Goal: Information Seeking & Learning: Check status

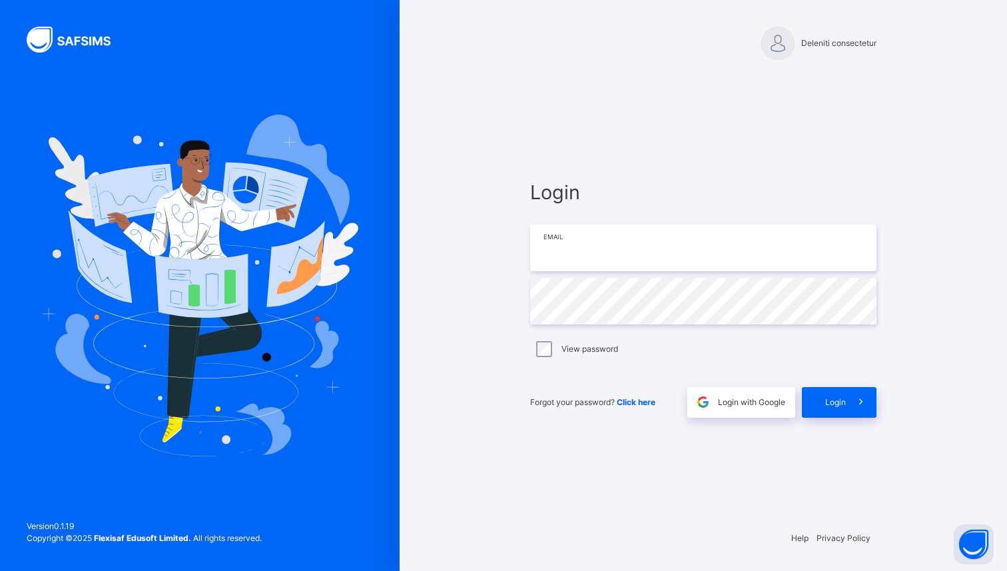
type input "**********"
click at [845, 403] on span "Login" at bounding box center [835, 402] width 21 height 12
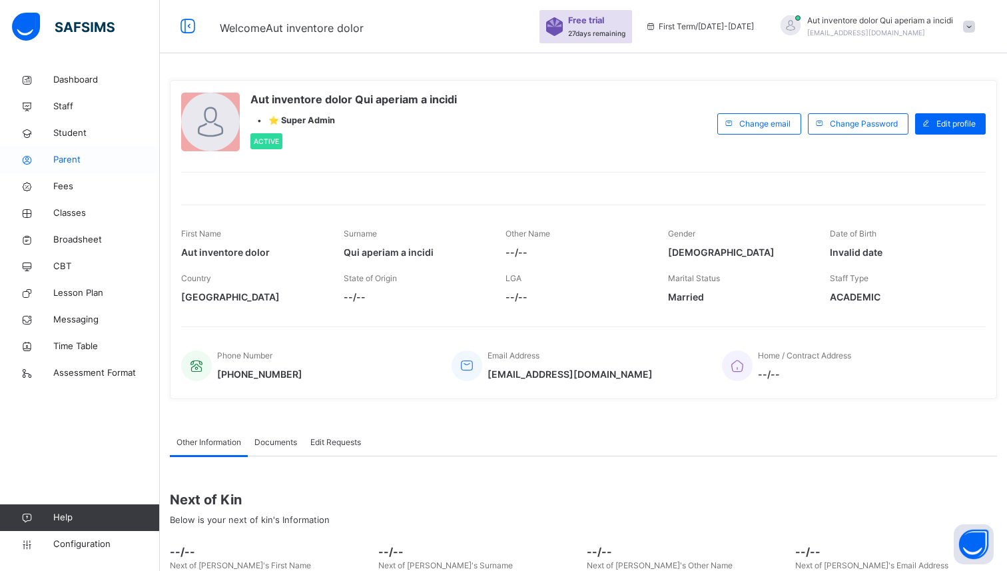
click at [59, 159] on span "Parent" at bounding box center [106, 159] width 107 height 13
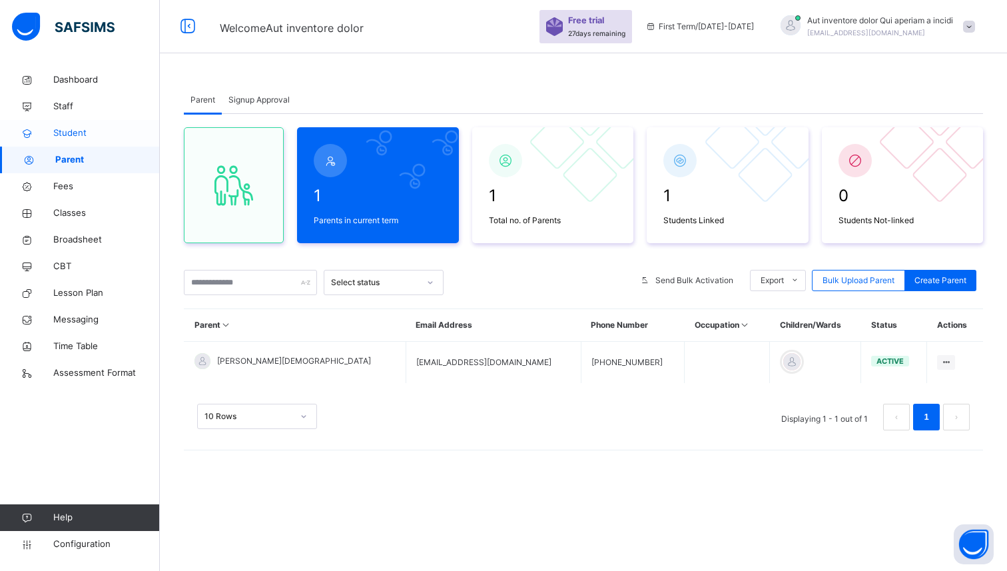
click at [79, 135] on span "Student" at bounding box center [106, 133] width 107 height 13
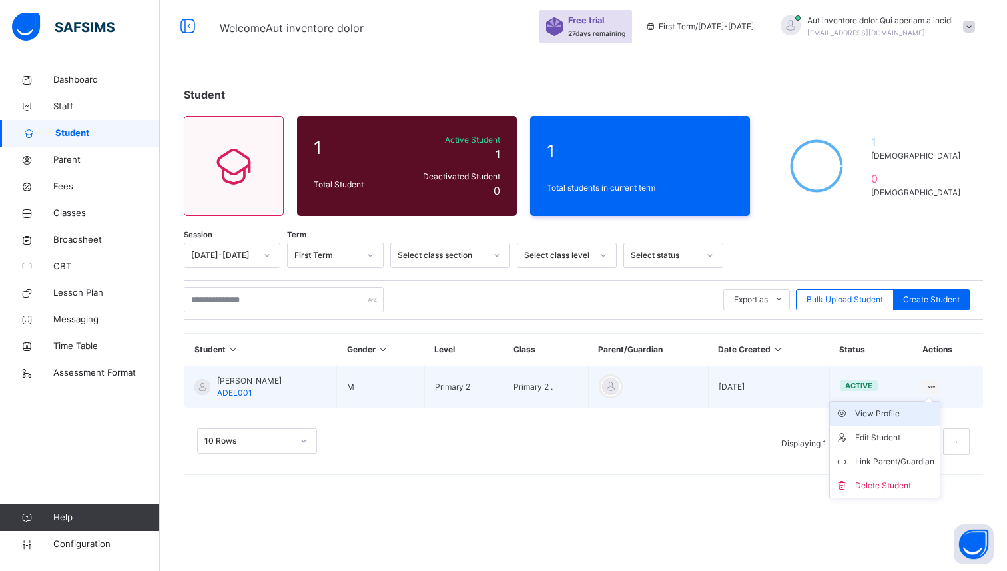
click at [883, 414] on div "View Profile" at bounding box center [894, 413] width 79 height 13
select select "****"
select select "*"
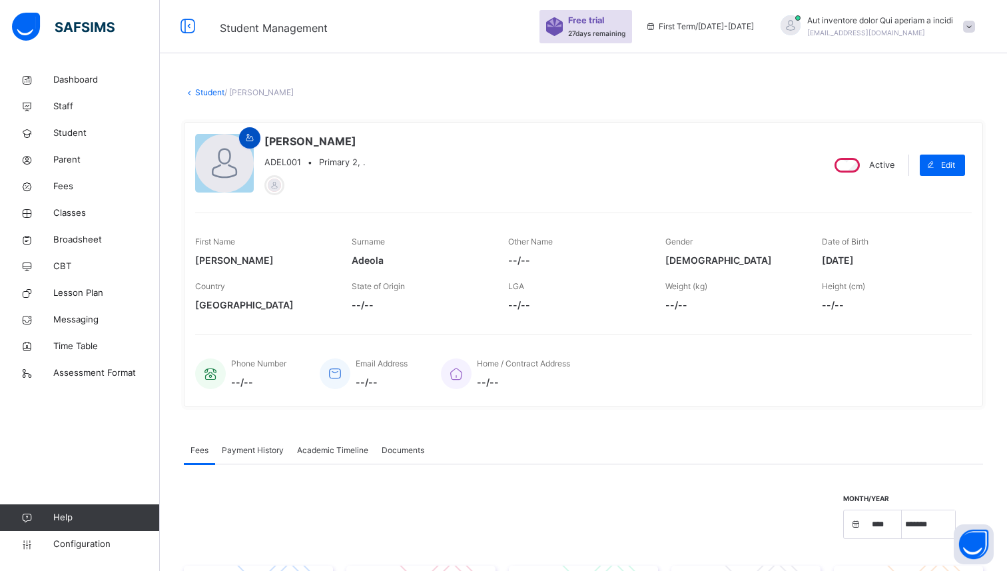
click at [252, 138] on icon at bounding box center [249, 138] width 11 height 12
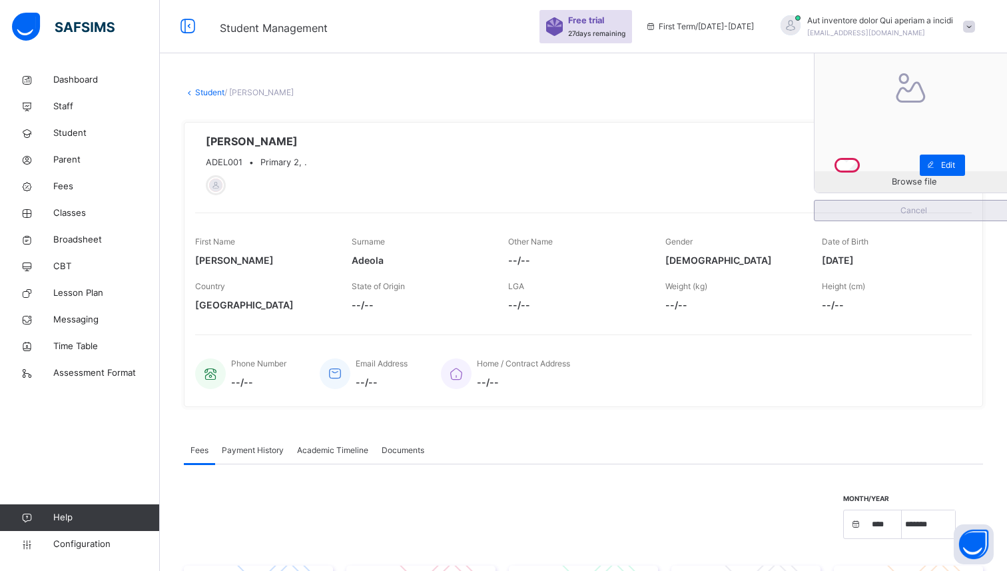
click at [915, 214] on span "Cancel" at bounding box center [914, 210] width 178 height 12
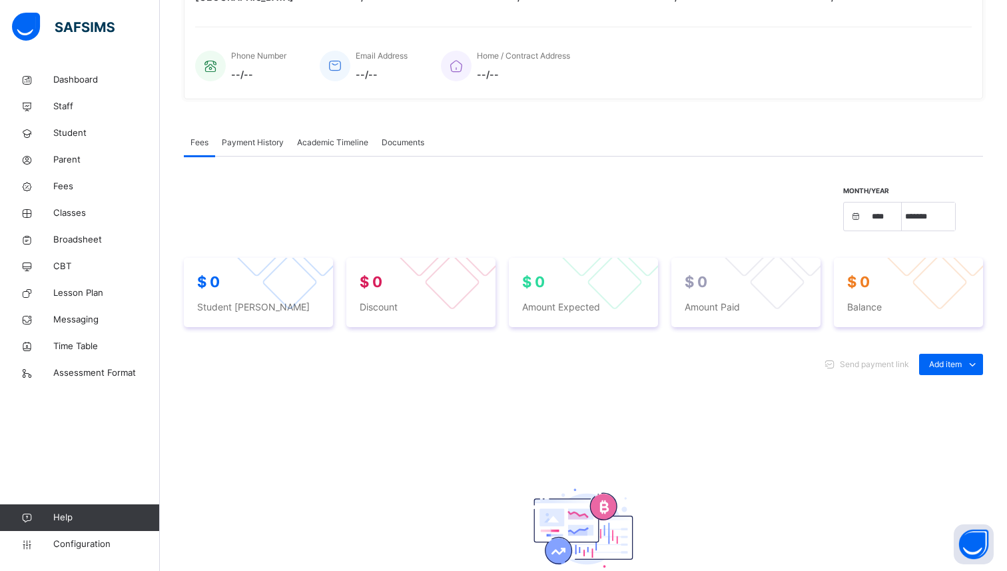
scroll to position [306, 0]
click at [878, 220] on select "**** **** **** **** **** **** **** **** **** **** **** **** **** **** **** ****…" at bounding box center [884, 218] width 33 height 28
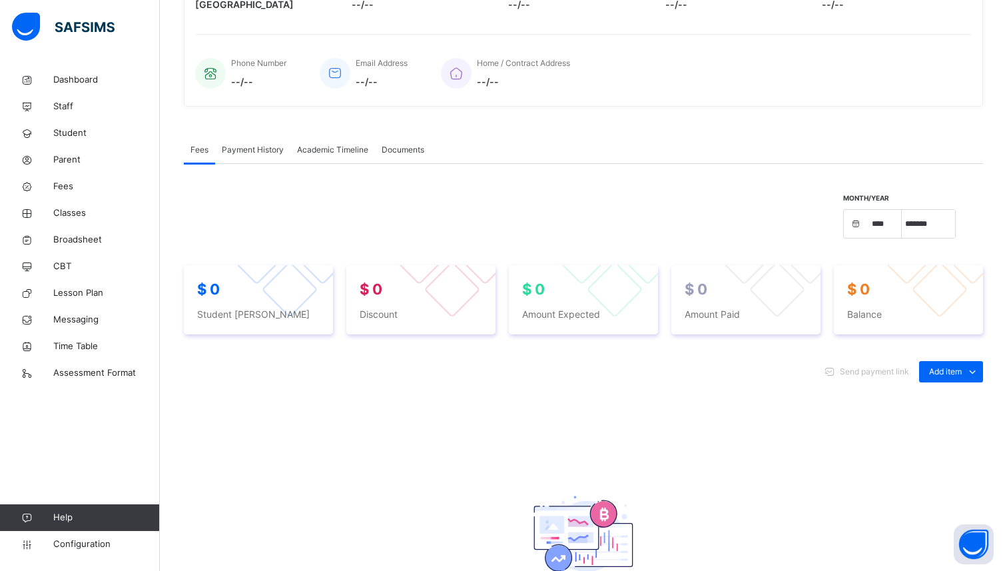
scroll to position [296, 0]
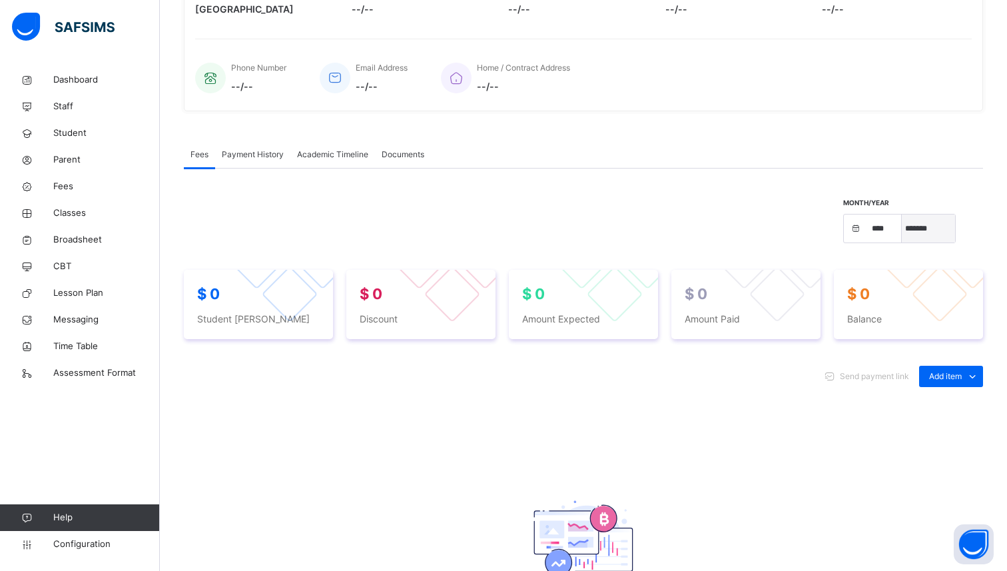
click at [912, 228] on select "***** ******* ******** ***** ***** *** **** **** ****** ********* ******* *****…" at bounding box center [928, 228] width 53 height 28
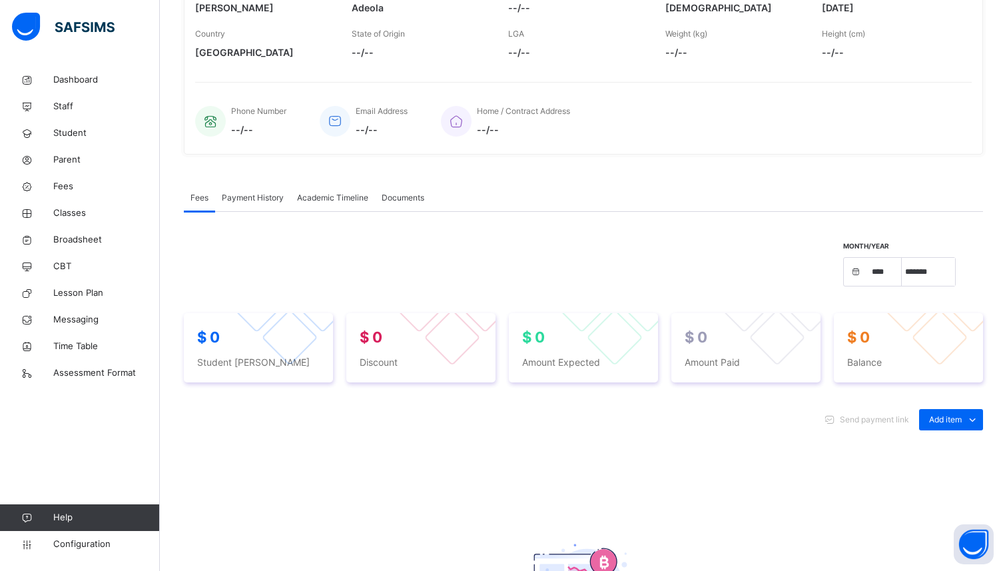
scroll to position [232, 0]
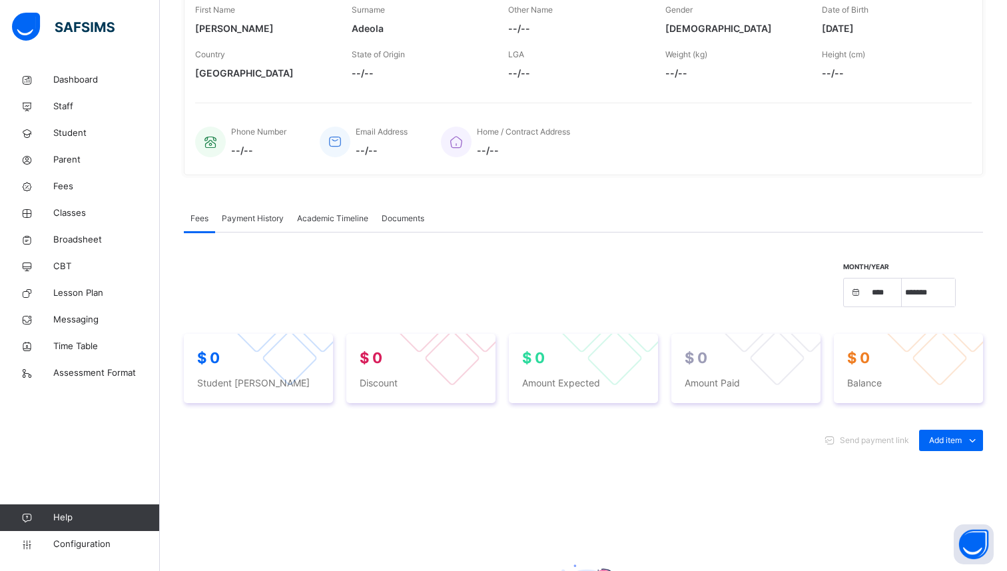
click at [404, 224] on div "Documents" at bounding box center [403, 218] width 56 height 27
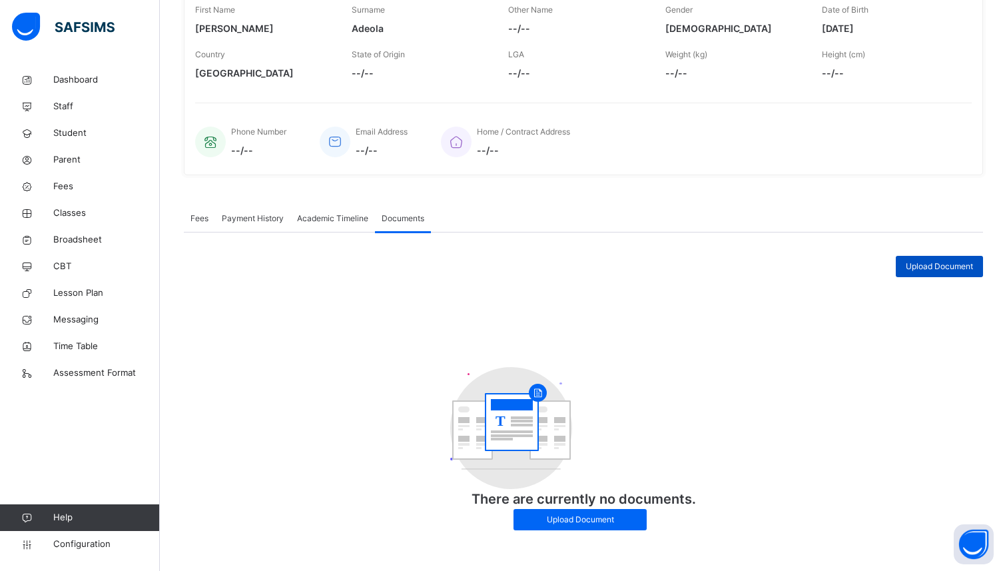
click at [928, 266] on span "Upload Document" at bounding box center [939, 266] width 67 height 12
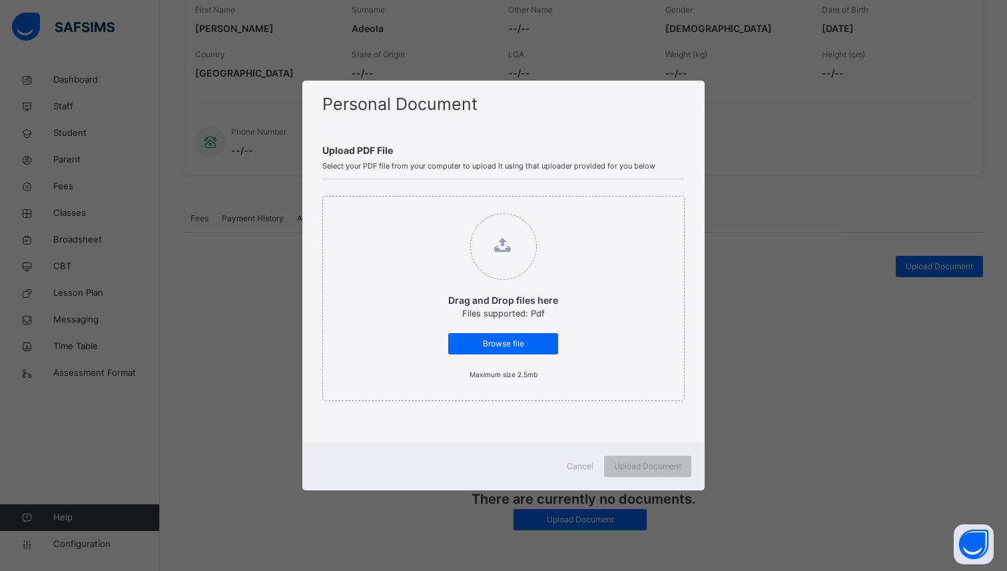
click at [575, 467] on span "Cancel" at bounding box center [580, 466] width 27 height 12
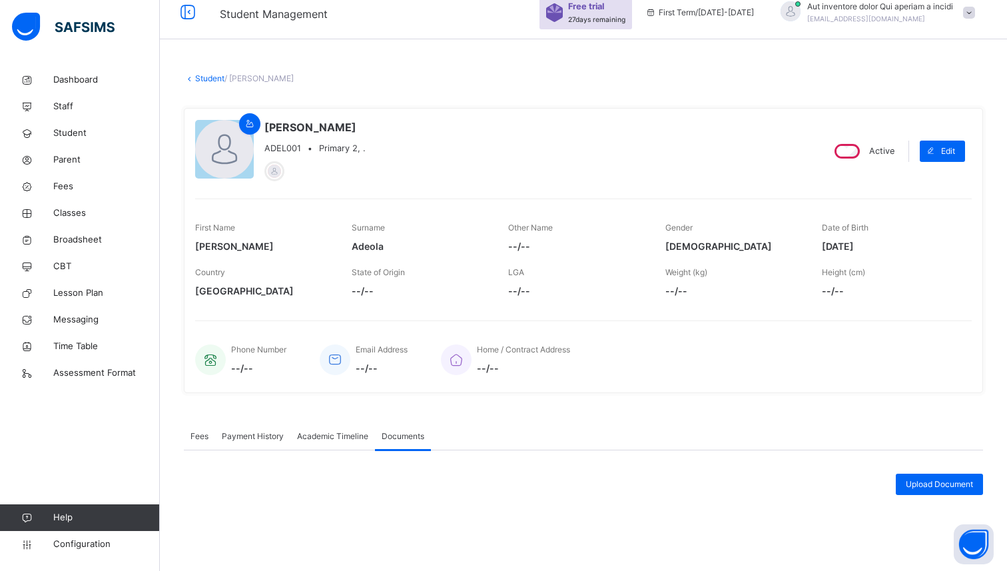
scroll to position [0, 0]
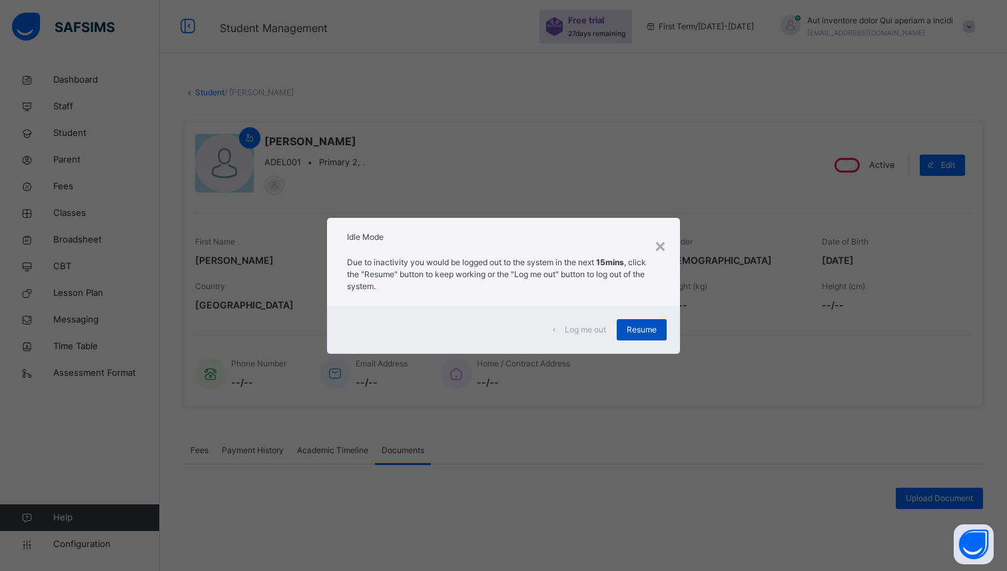
click at [633, 327] on span "Resume" at bounding box center [642, 330] width 30 height 12
click at [641, 319] on div "Resume" at bounding box center [642, 329] width 50 height 21
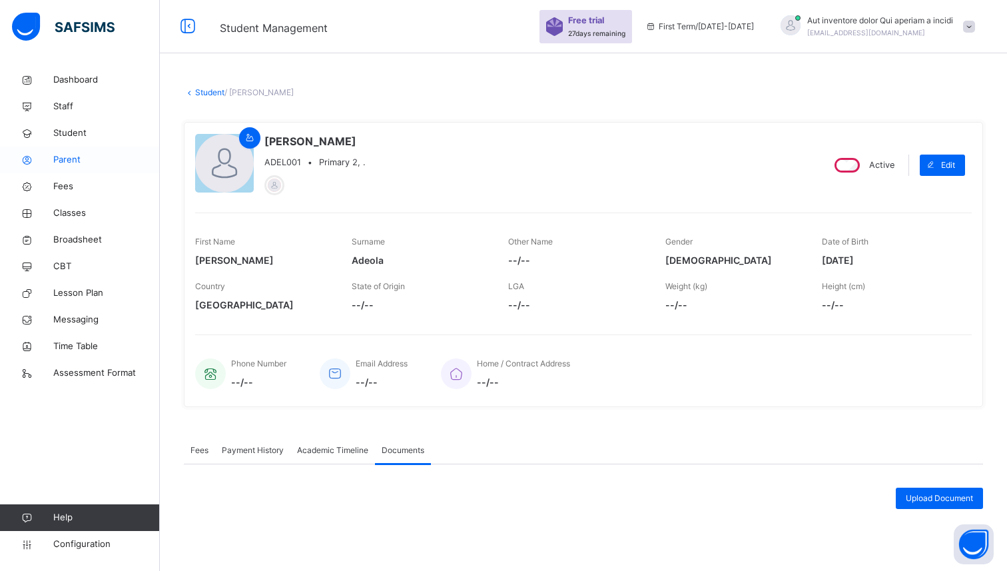
click at [61, 159] on span "Parent" at bounding box center [106, 159] width 107 height 13
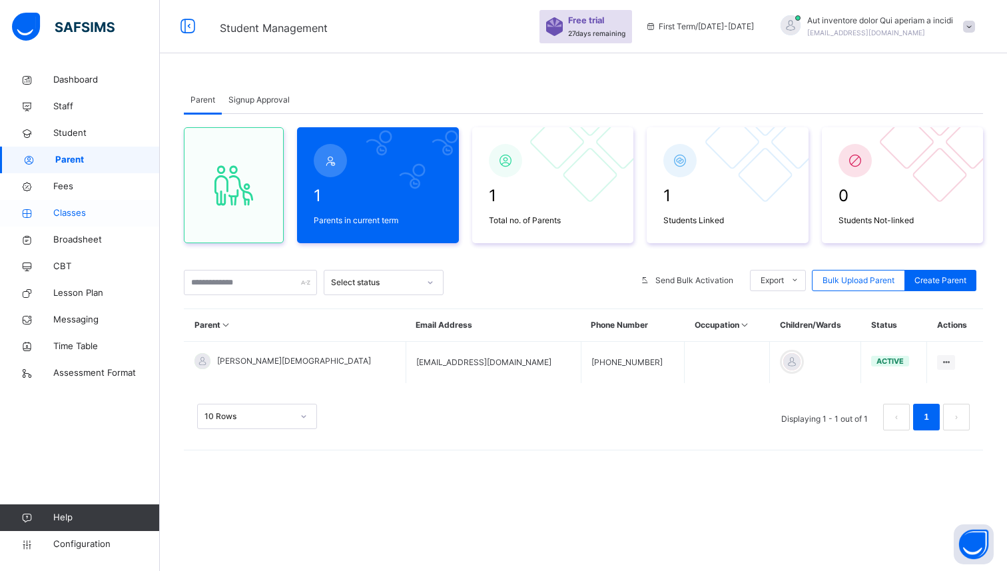
click at [67, 211] on span "Classes" at bounding box center [106, 212] width 107 height 13
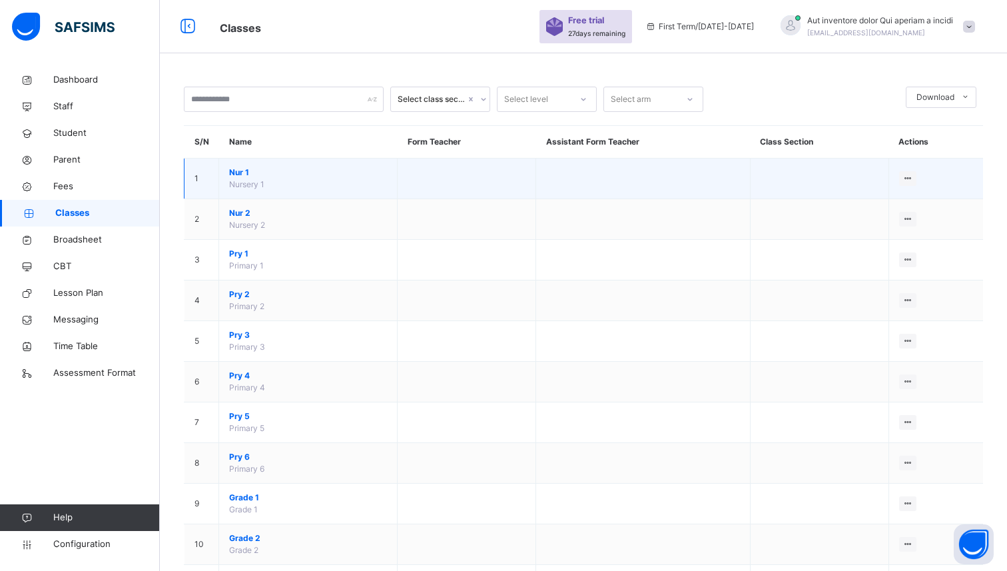
click at [240, 179] on span "Nursery 1" at bounding box center [246, 184] width 35 height 10
click at [230, 165] on td "Nur 1 Nursery 1" at bounding box center [308, 179] width 178 height 41
click at [231, 169] on span "Nur 1" at bounding box center [308, 173] width 158 height 12
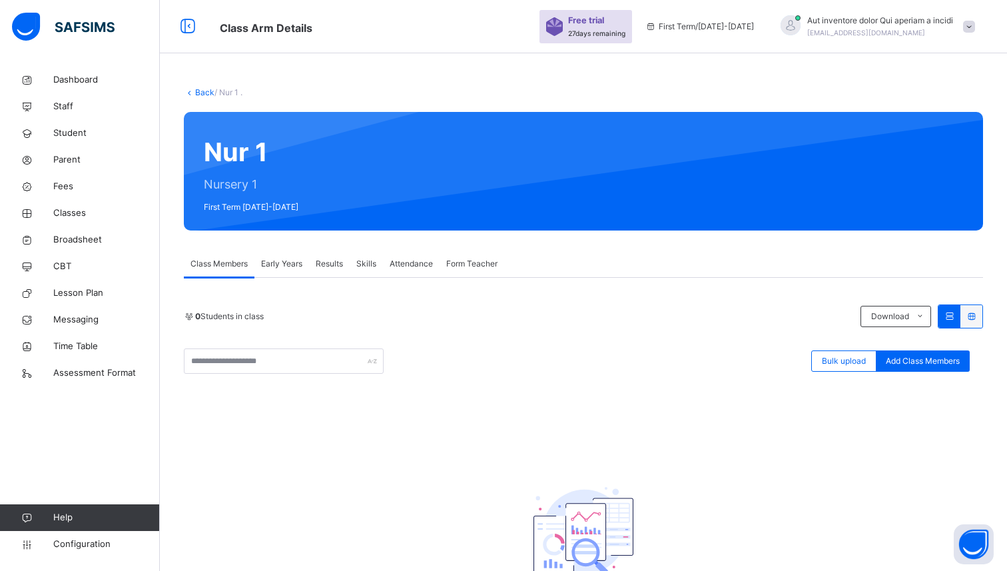
click at [295, 262] on span "Early Years" at bounding box center [281, 264] width 41 height 12
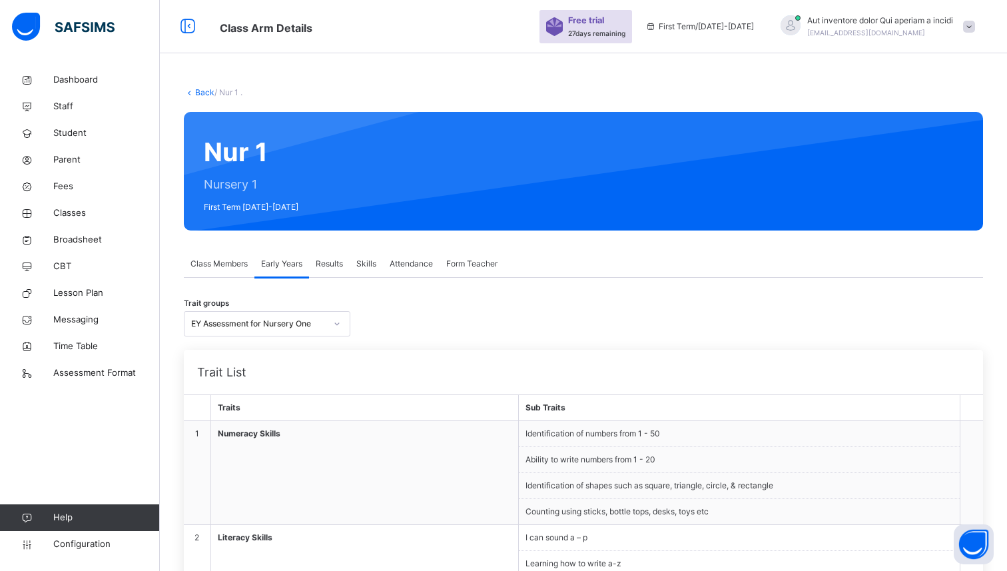
click at [346, 264] on div "Results" at bounding box center [329, 263] width 41 height 27
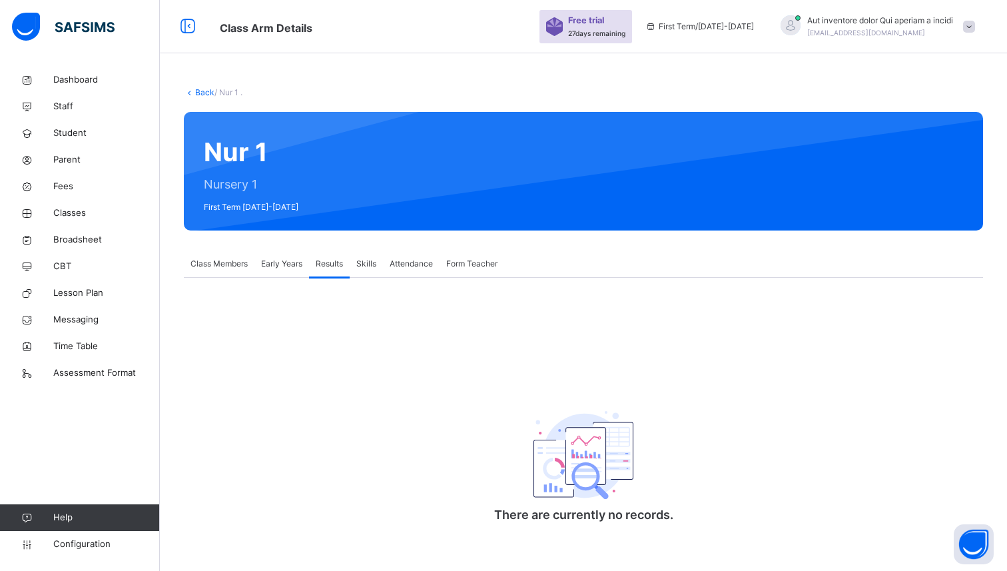
click at [396, 260] on span "Attendance" at bounding box center [411, 264] width 43 height 12
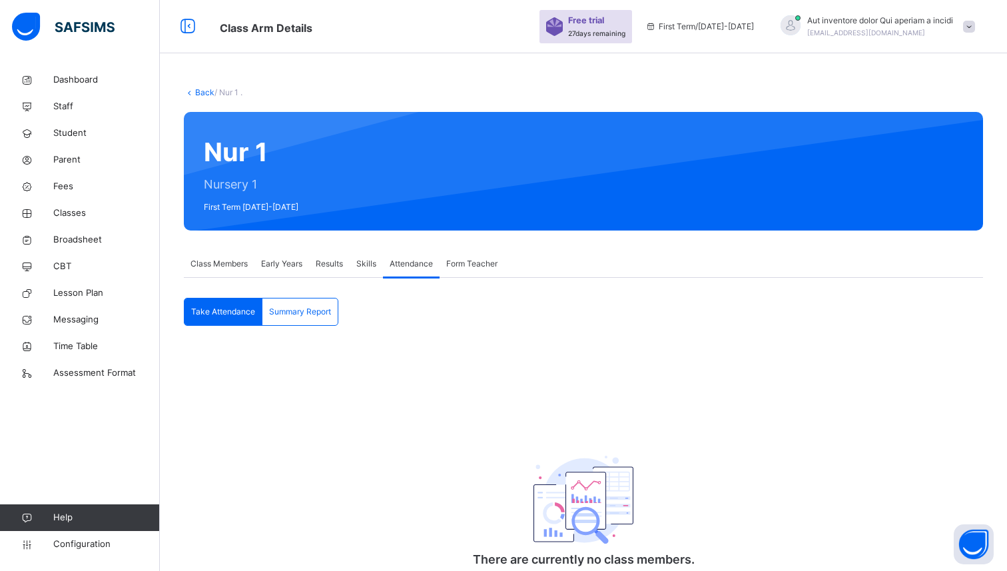
click at [476, 258] on span "Form Teacher" at bounding box center [471, 264] width 51 height 12
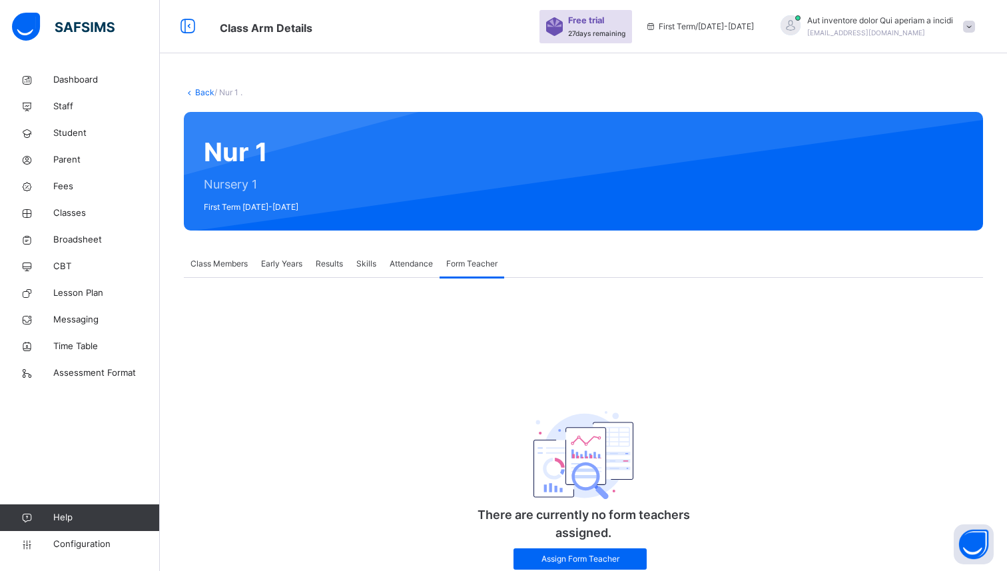
click at [346, 260] on div "Results" at bounding box center [329, 263] width 41 height 27
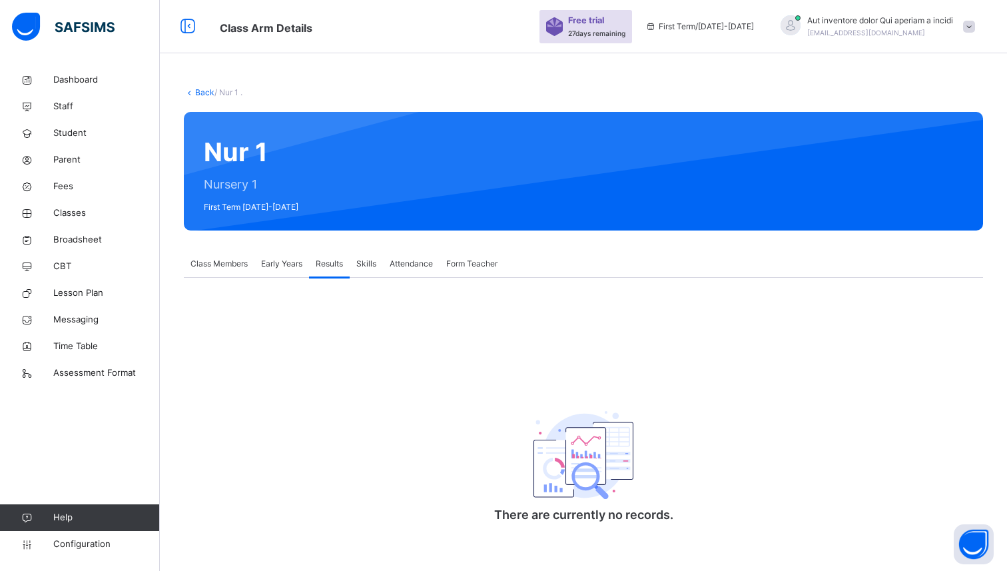
click at [283, 264] on span "Early Years" at bounding box center [281, 264] width 41 height 12
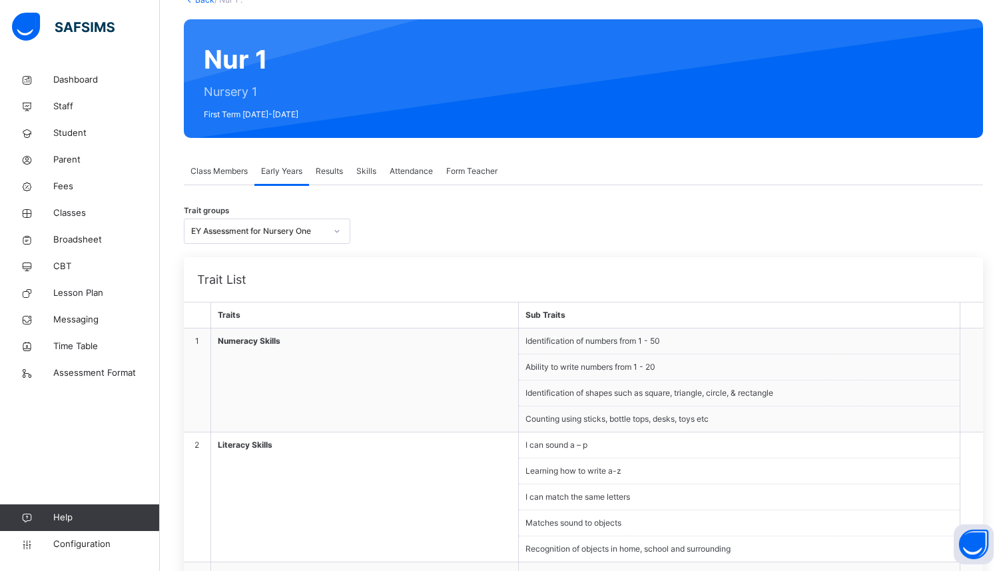
scroll to position [99, 0]
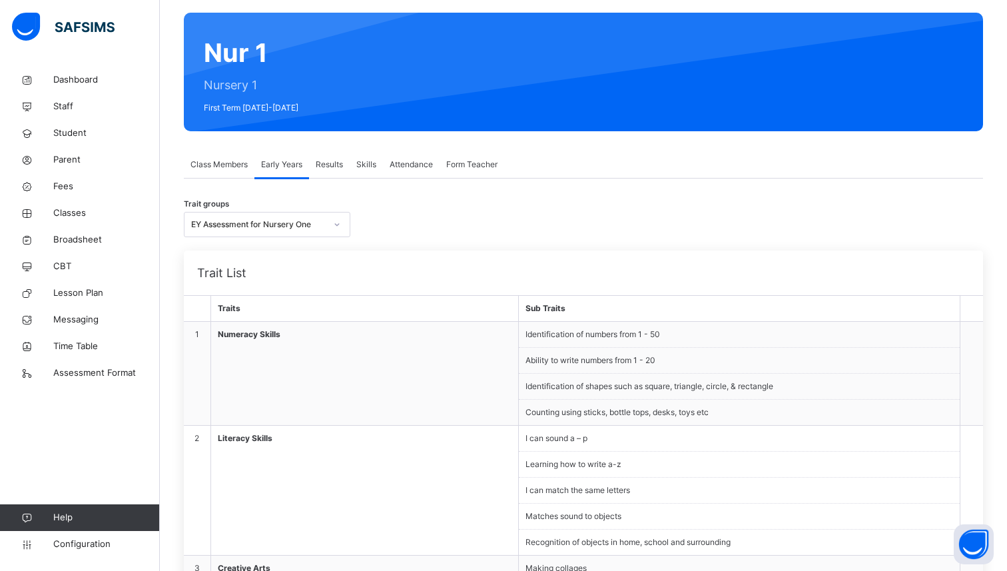
click at [314, 226] on div "EY Assessment for Nursery One" at bounding box center [258, 224] width 135 height 12
click at [515, 380] on td "Numeracy Skills" at bounding box center [364, 374] width 308 height 104
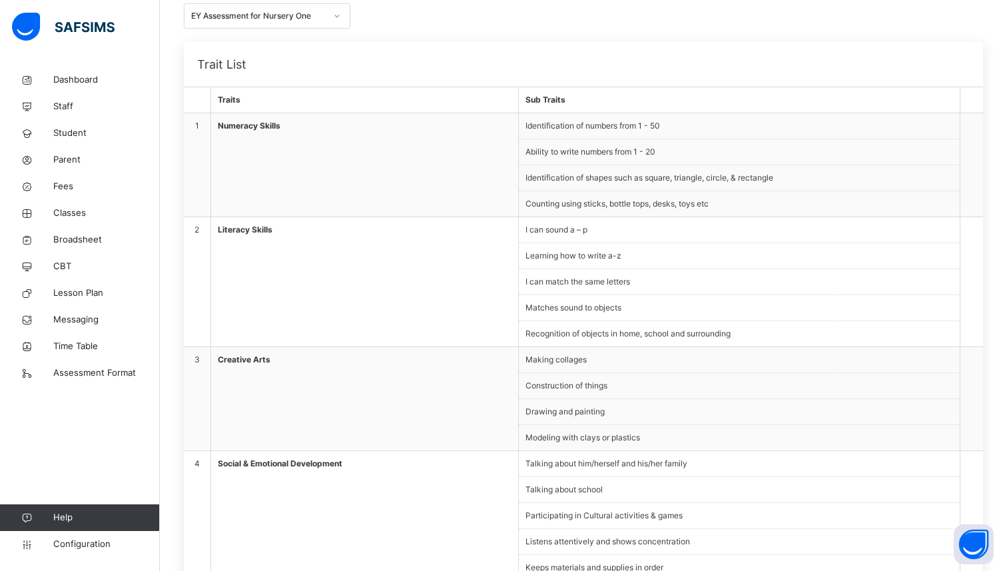
scroll to position [296, 0]
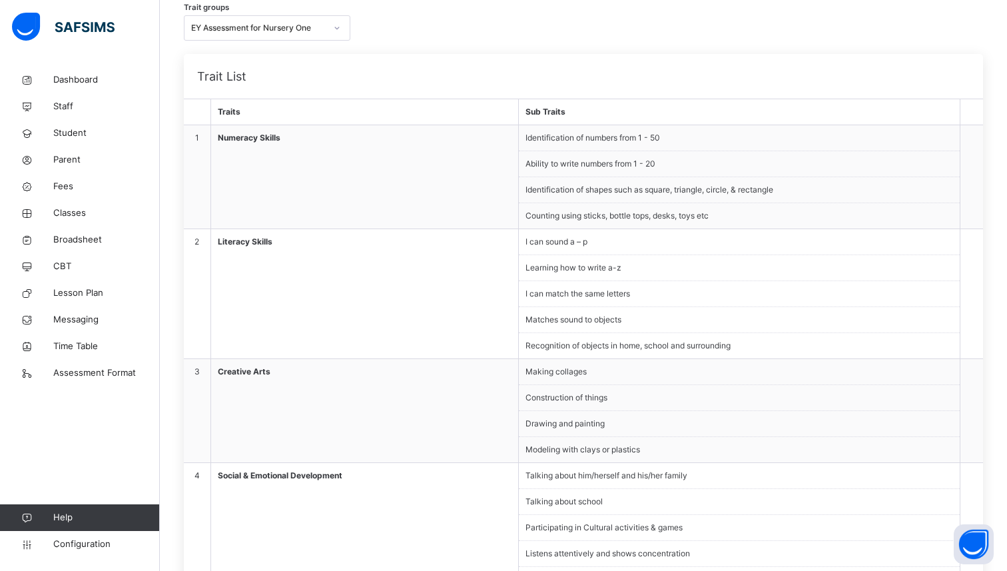
click at [654, 194] on li "Identification of shapes such as square, triangle, circle, & rectangle" at bounding box center [739, 190] width 441 height 26
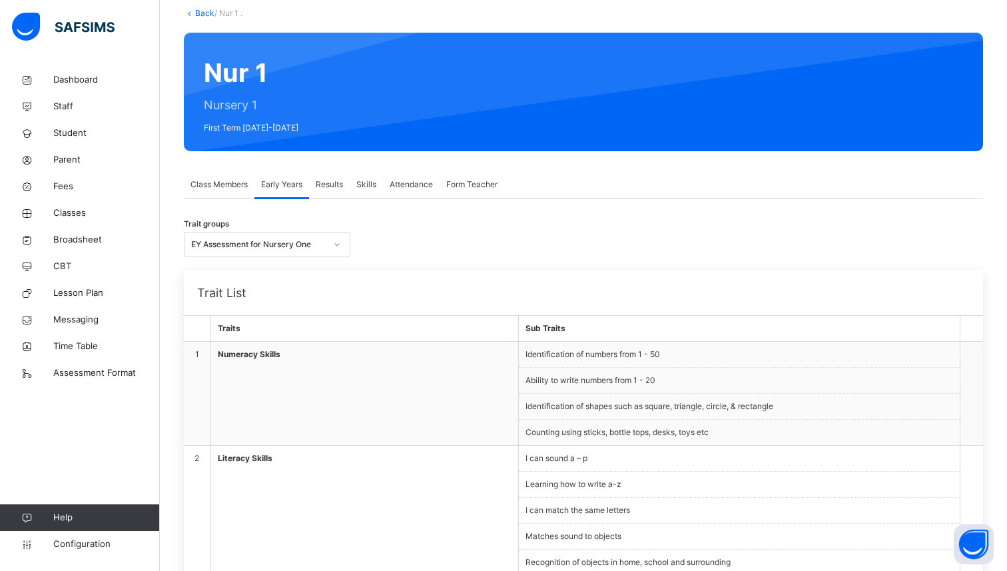
click at [334, 184] on span "Results" at bounding box center [329, 184] width 27 height 12
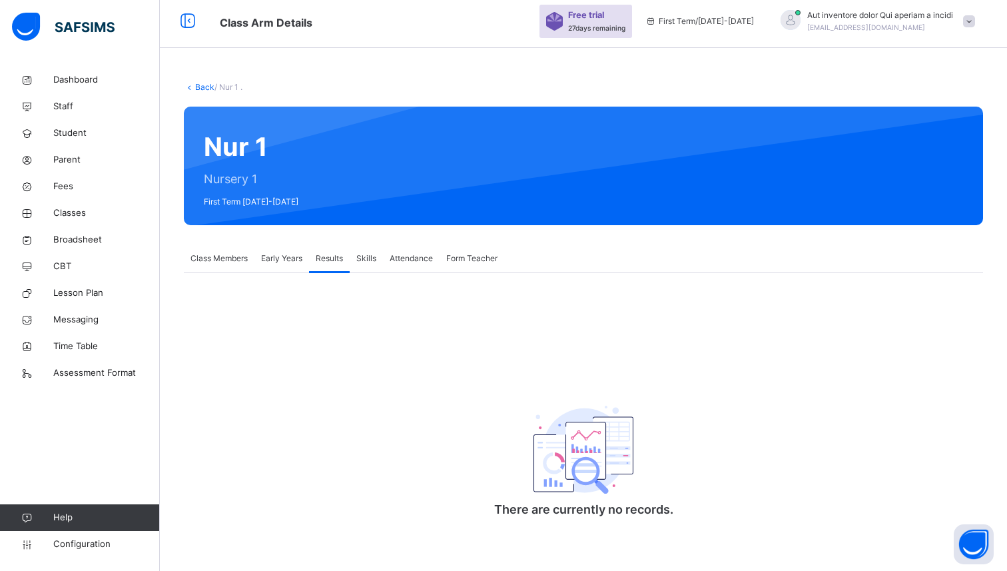
click at [376, 257] on span "Skills" at bounding box center [366, 258] width 20 height 12
click at [424, 258] on span "Attendance" at bounding box center [411, 258] width 43 height 12
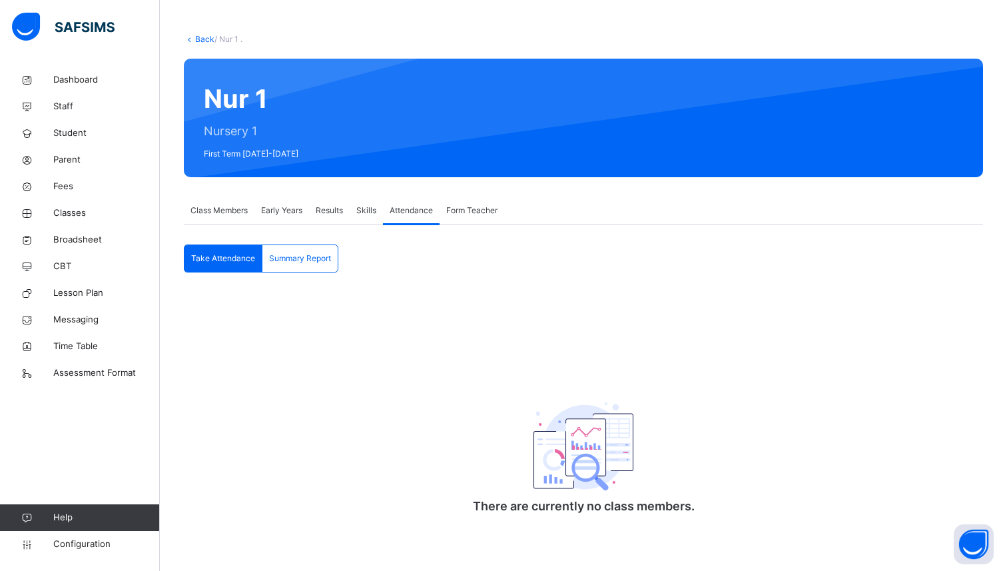
click at [318, 264] on span "Summary Report" at bounding box center [300, 258] width 62 height 12
